Goal: Navigation & Orientation: Find specific page/section

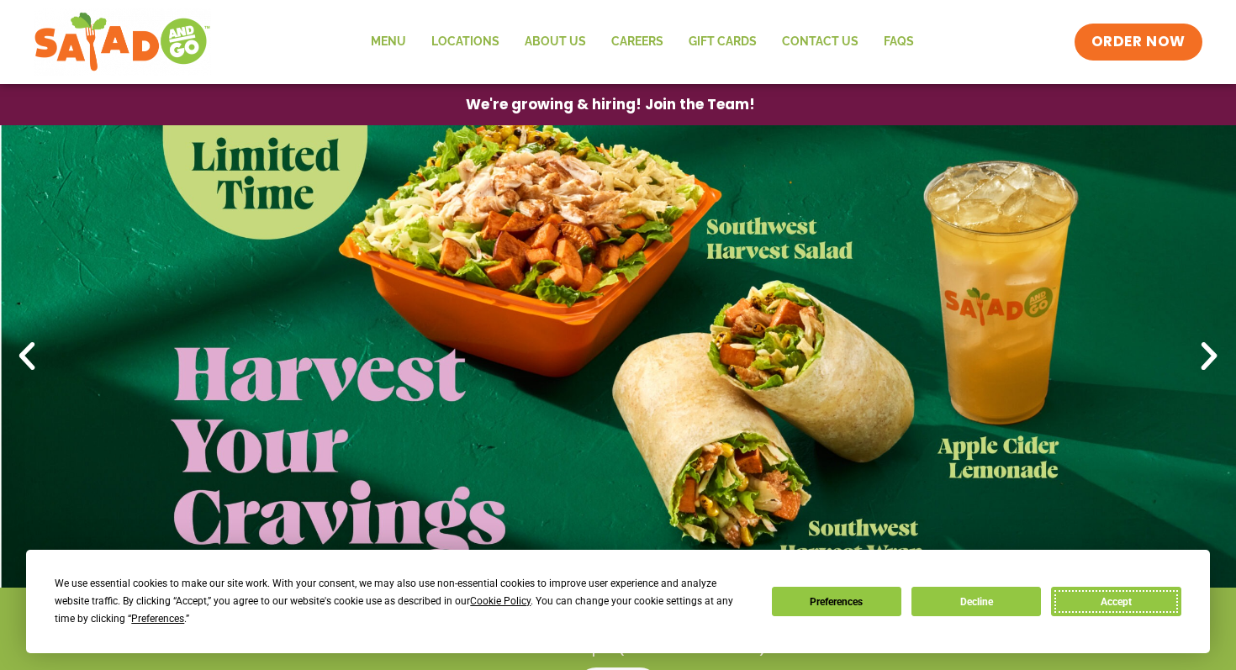
click at [1104, 600] on button "Accept" at bounding box center [1116, 601] width 130 height 29
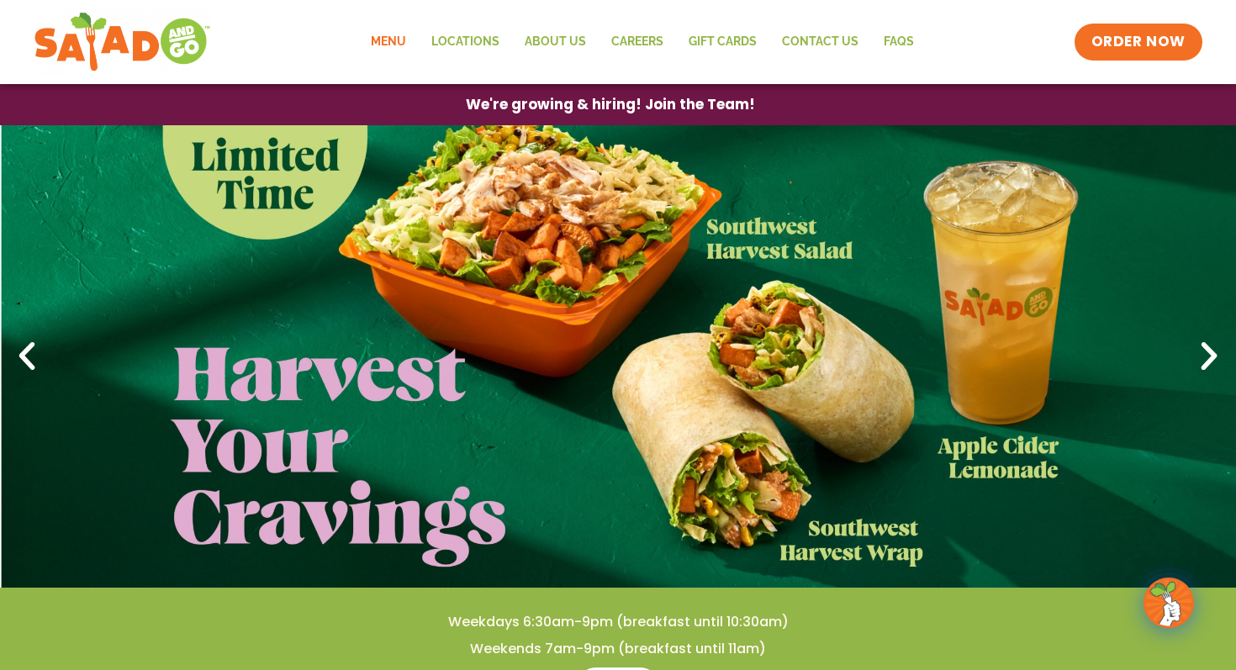
click at [397, 41] on link "Menu" at bounding box center [388, 42] width 61 height 39
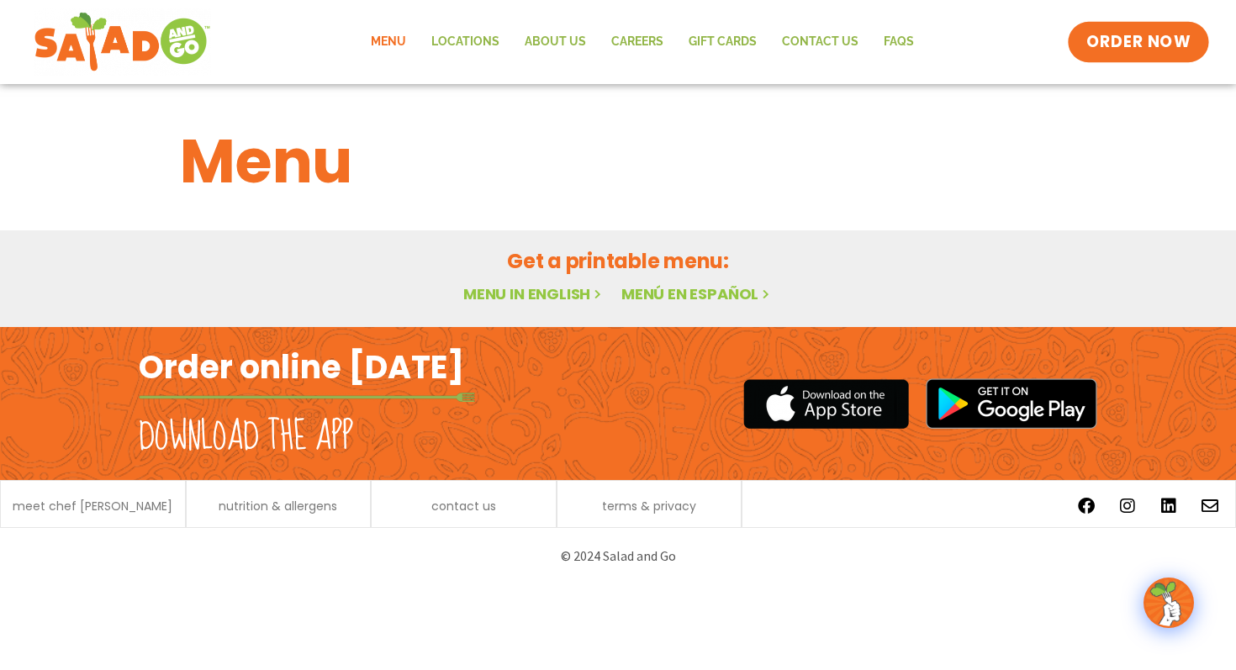
click at [1153, 36] on span "ORDER NOW" at bounding box center [1139, 42] width 104 height 22
